Goal: Book appointment/travel/reservation

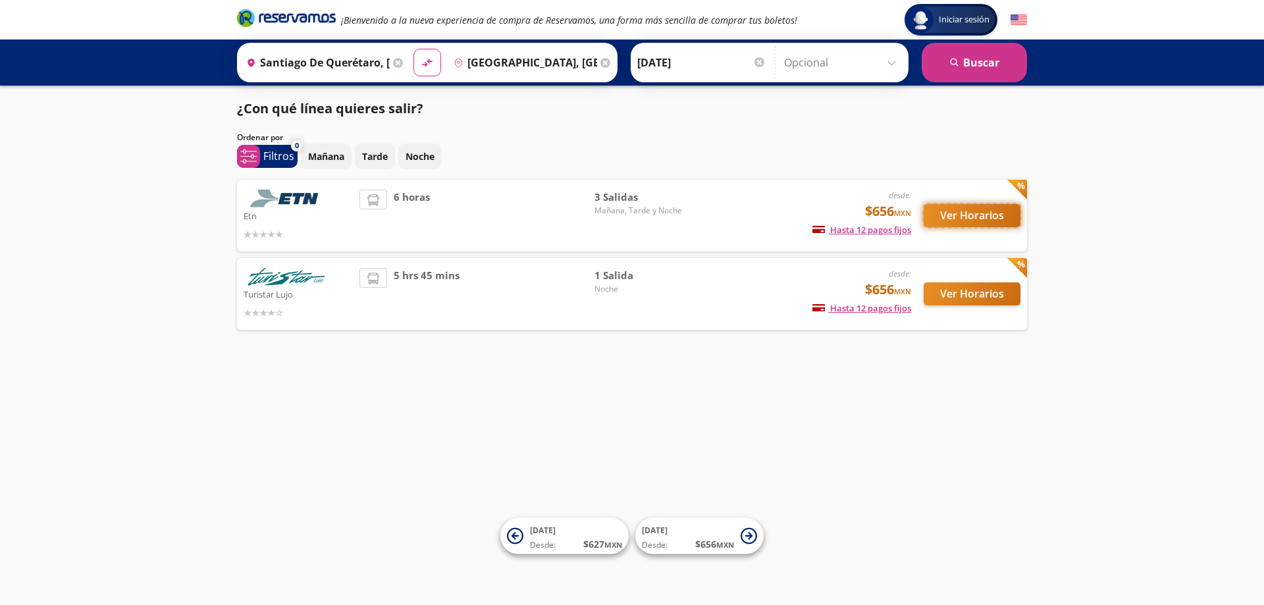
click at [966, 213] on button "Ver Horarios" at bounding box center [971, 215] width 97 height 23
click at [640, 279] on span "1 Salida" at bounding box center [640, 275] width 92 height 15
click at [296, 276] on img at bounding box center [287, 277] width 86 height 18
click at [746, 292] on div "desde: $656 MXN Hasta 12 pagos fijos Pagos fijos en compras mayores a $30 MXN, …" at bounding box center [802, 294] width 218 height 52
click at [941, 291] on button "Ver Horarios" at bounding box center [971, 293] width 97 height 23
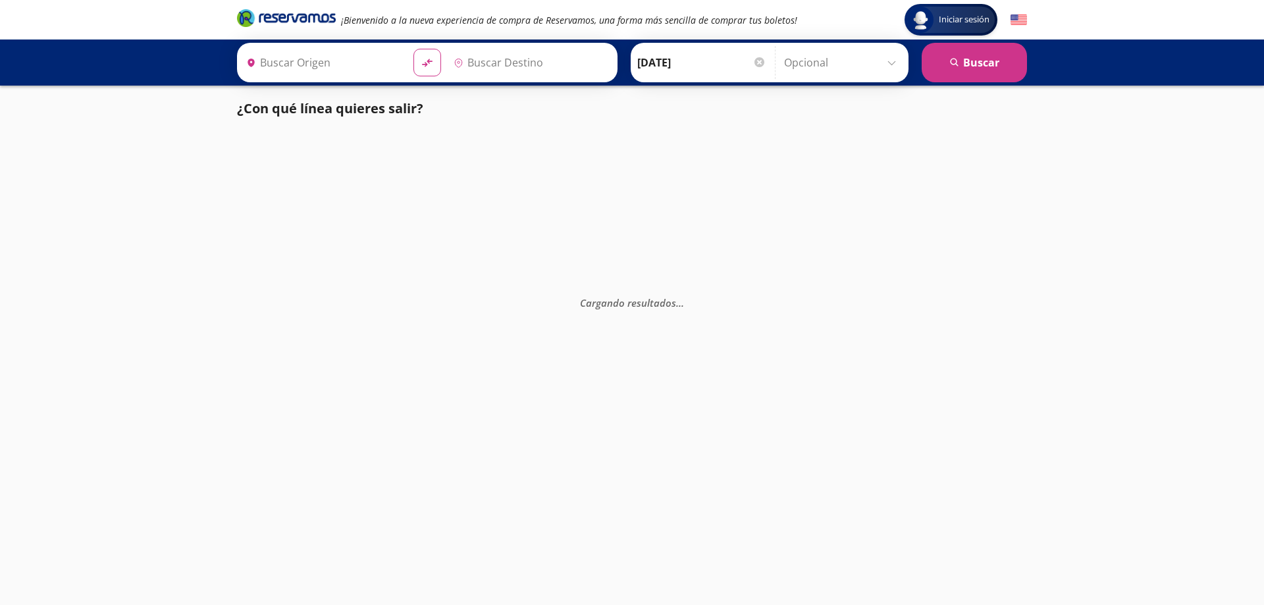
type input "[GEOGRAPHIC_DATA][PERSON_NAME], [GEOGRAPHIC_DATA][PERSON_NAME]"
type input "[GEOGRAPHIC_DATA], [GEOGRAPHIC_DATA]"
